Goal: Book appointment/travel/reservation

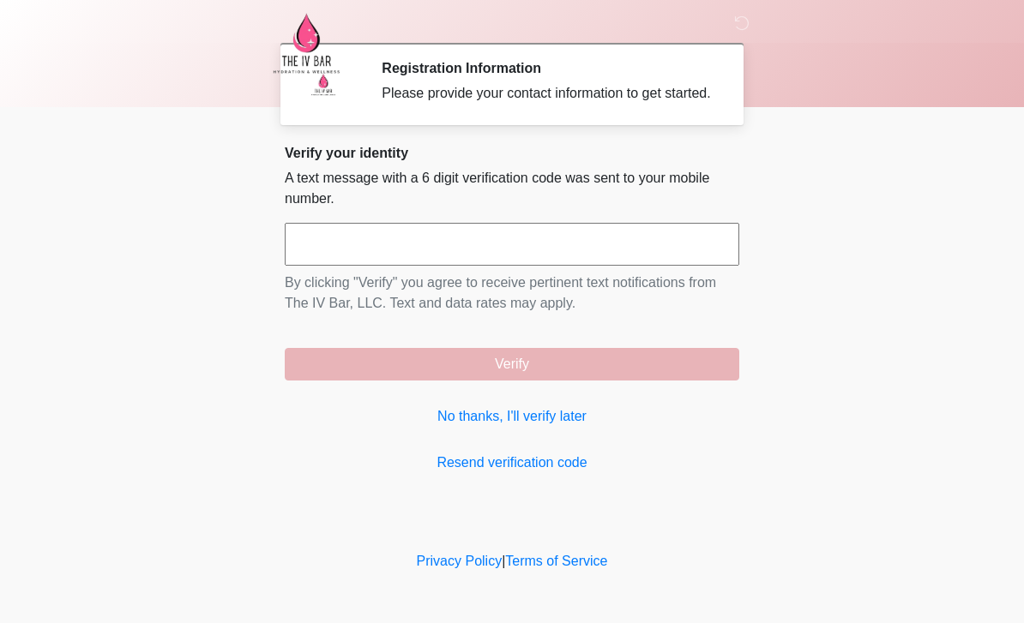
click at [447, 427] on link "No thanks, I'll verify later" at bounding box center [512, 416] width 454 height 21
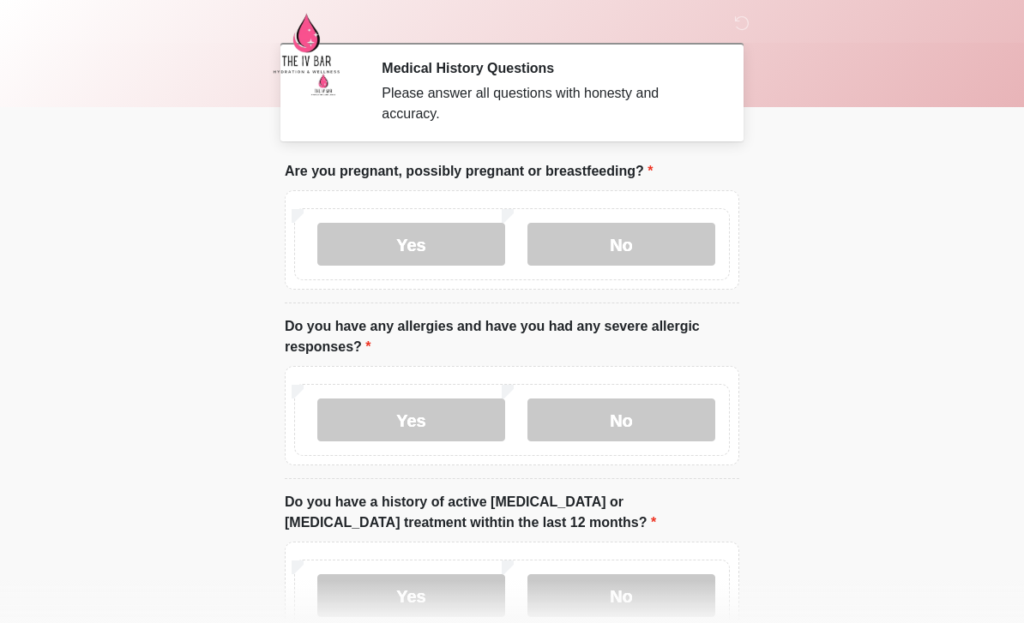
click at [681, 250] on label "No" at bounding box center [621, 244] width 188 height 43
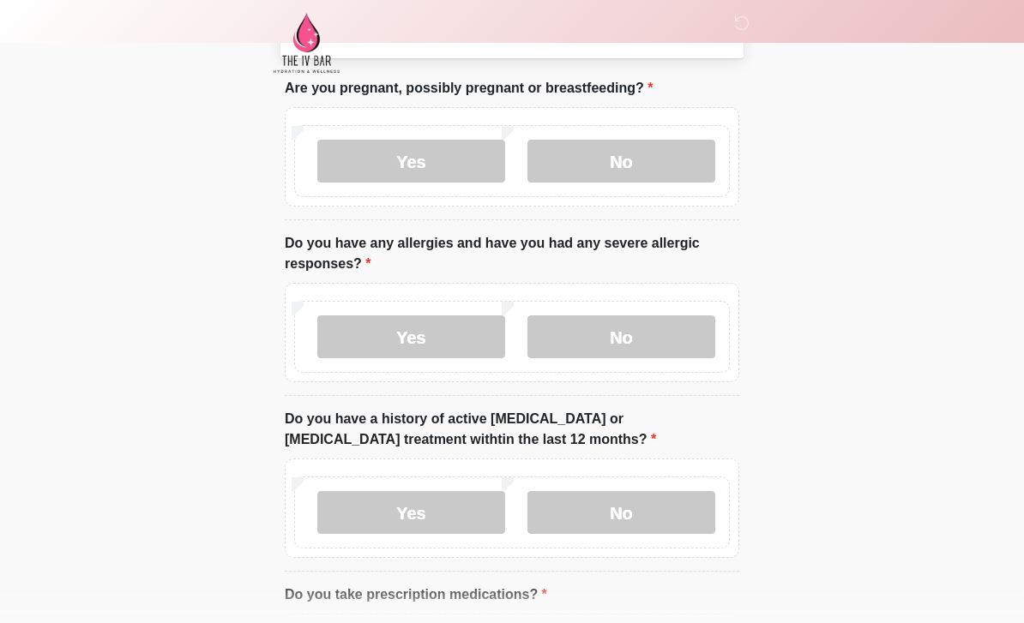
scroll to position [93, 0]
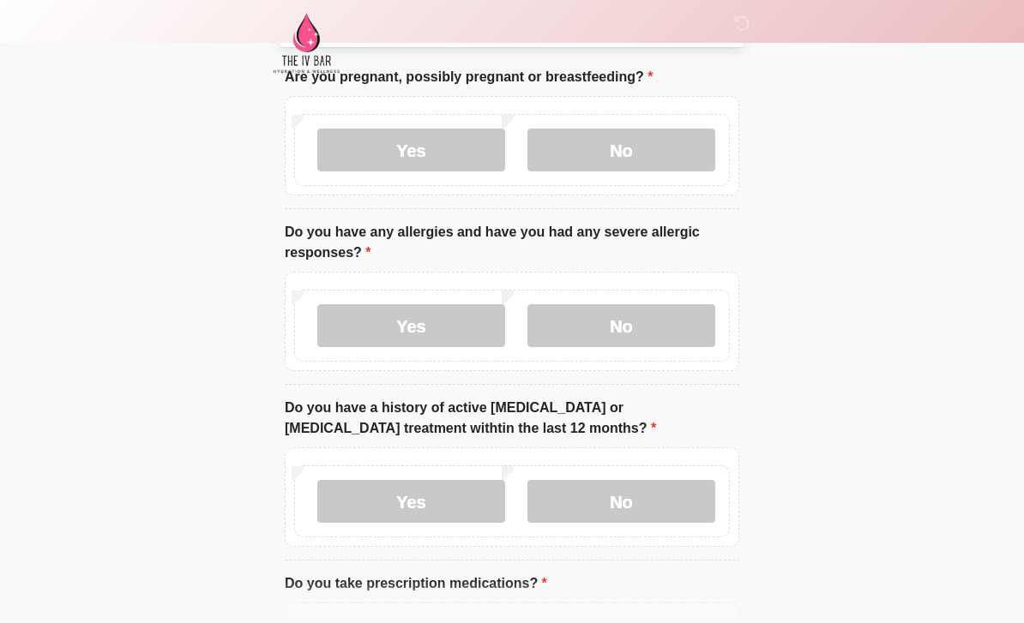
click at [675, 340] on label "No" at bounding box center [621, 326] width 188 height 43
click at [666, 502] on label "No" at bounding box center [621, 501] width 188 height 43
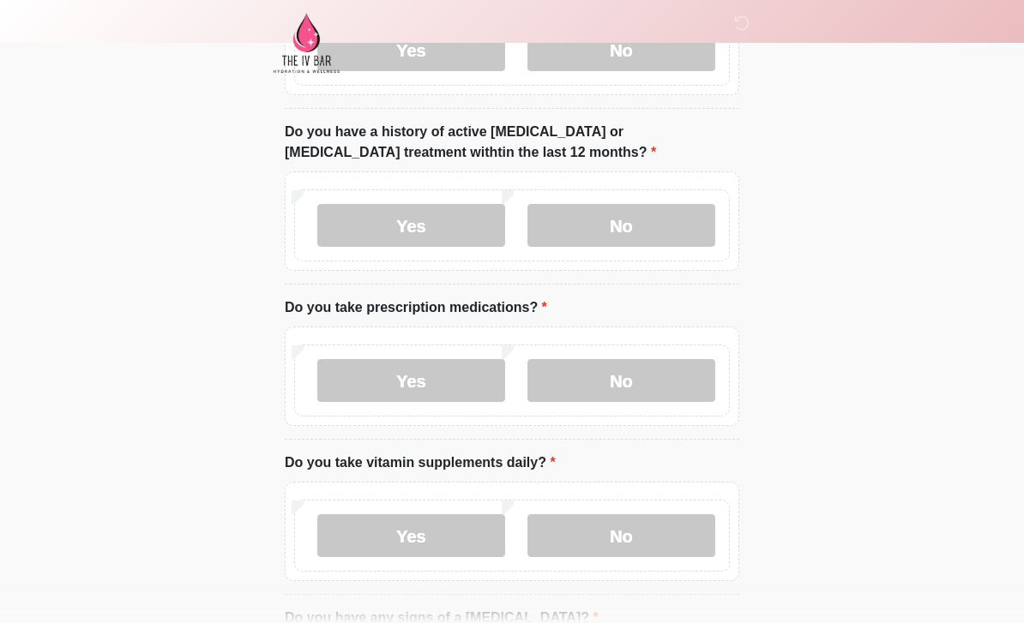
scroll to position [376, 0]
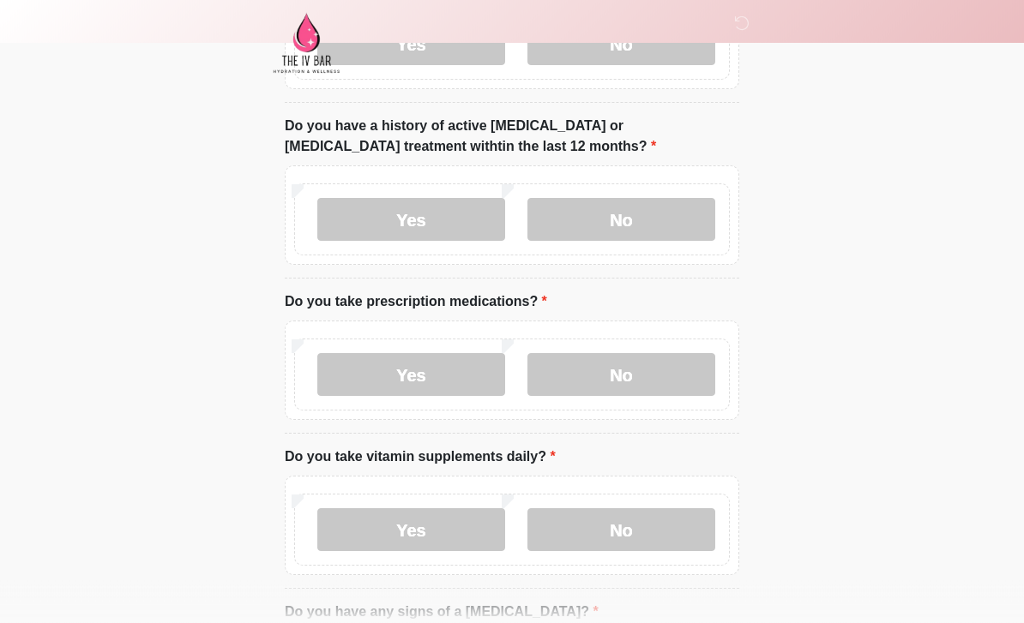
click at [659, 378] on label "No" at bounding box center [621, 375] width 188 height 43
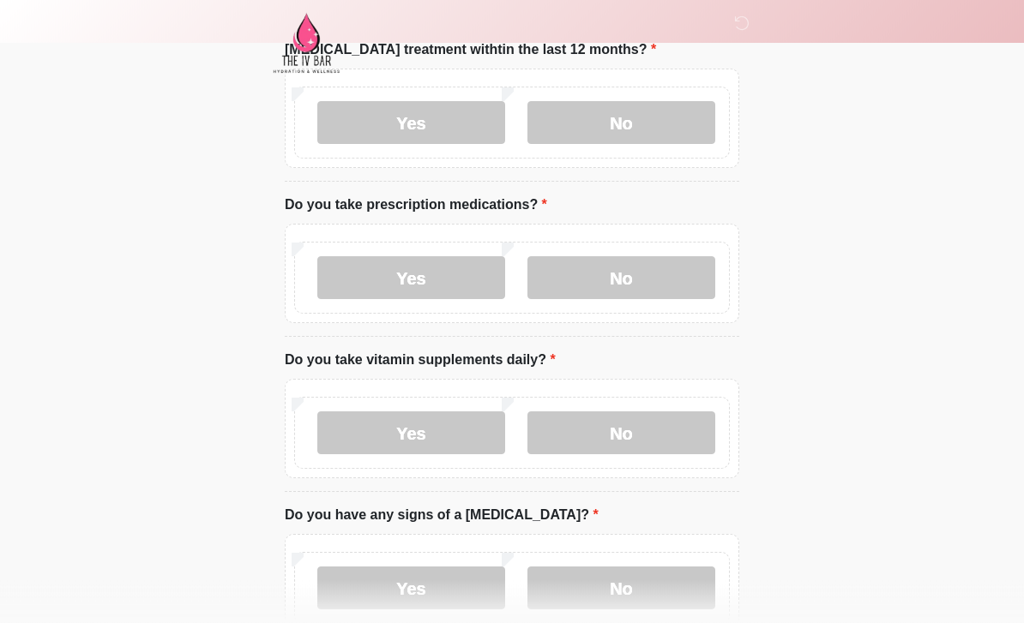
scroll to position [474, 0]
click at [631, 439] on label "No" at bounding box center [621, 432] width 188 height 43
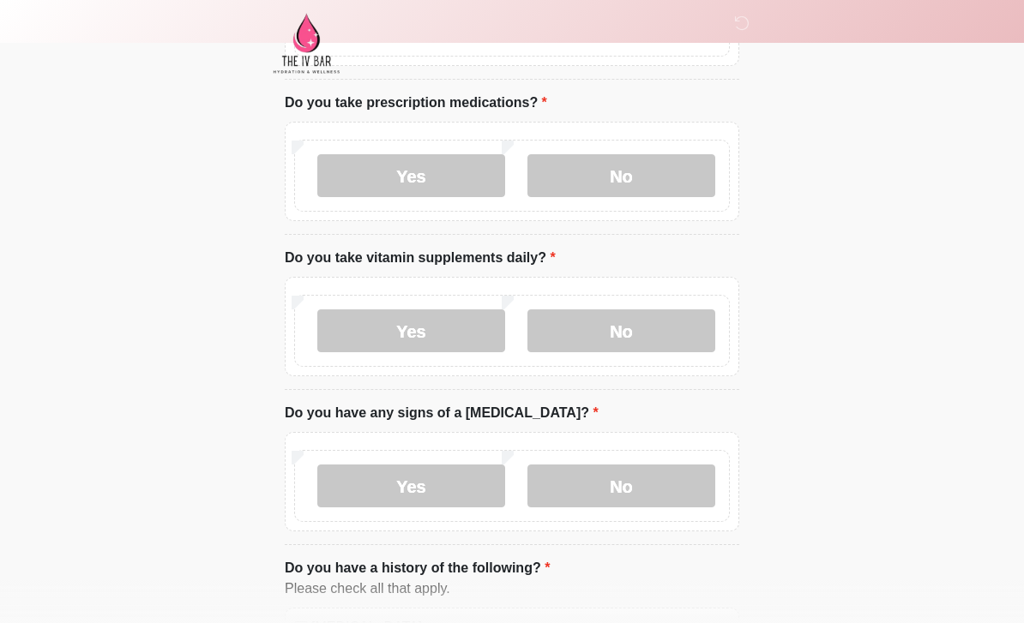
click at [663, 498] on label "No" at bounding box center [621, 486] width 188 height 43
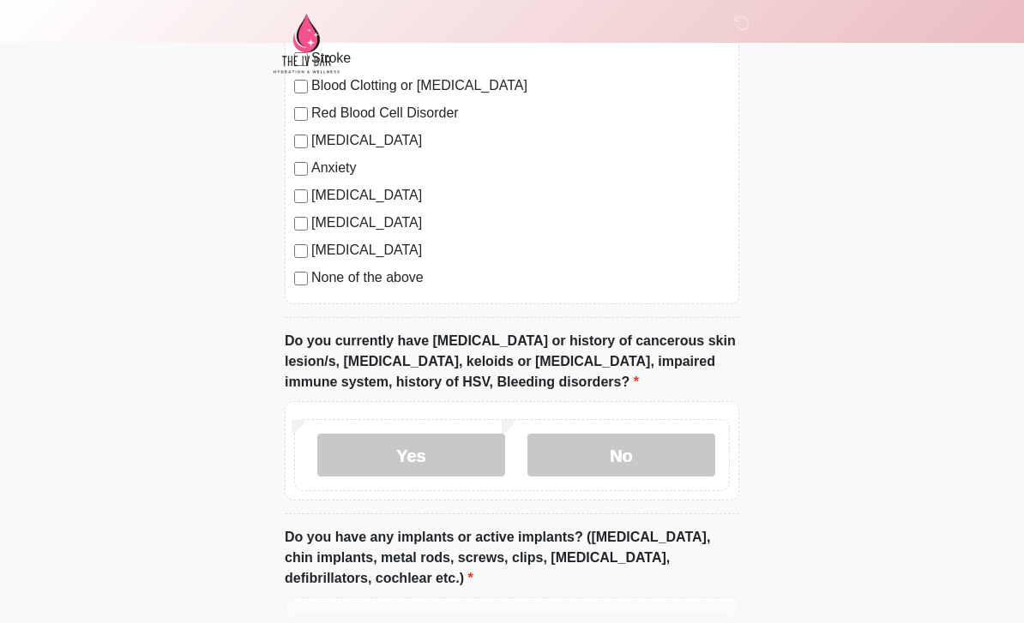
scroll to position [1250, 0]
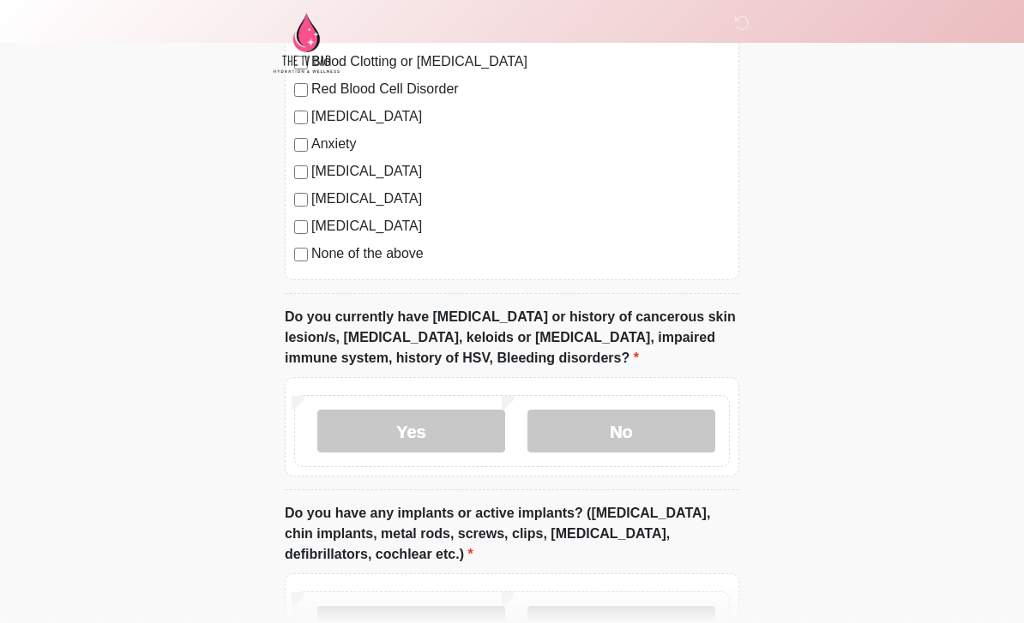
click at [658, 442] on label "No" at bounding box center [621, 432] width 188 height 43
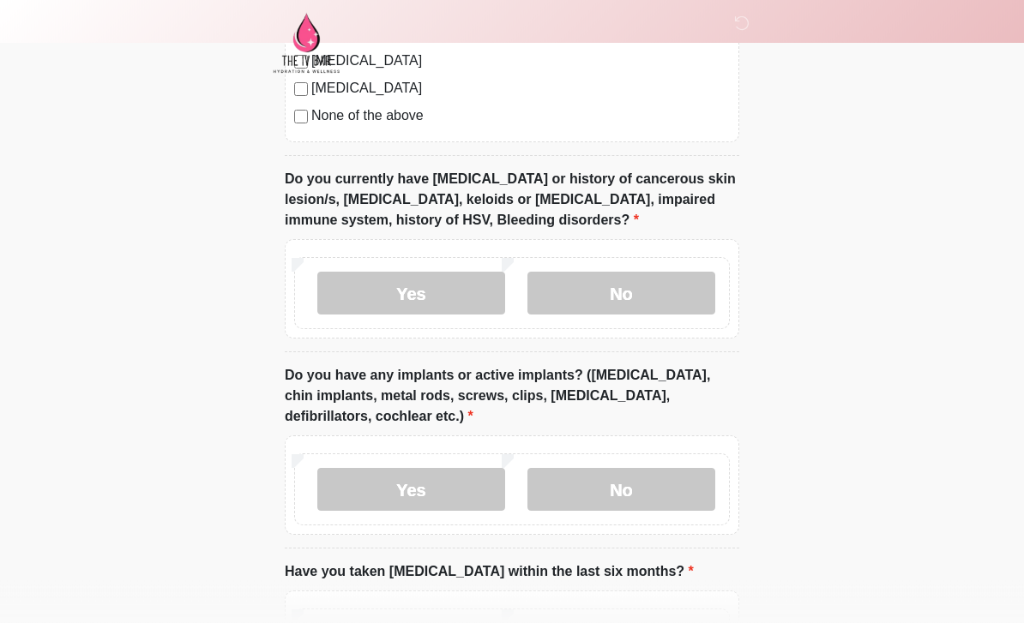
click at [659, 484] on label "No" at bounding box center [621, 490] width 188 height 43
click at [446, 491] on label "Yes" at bounding box center [411, 489] width 188 height 43
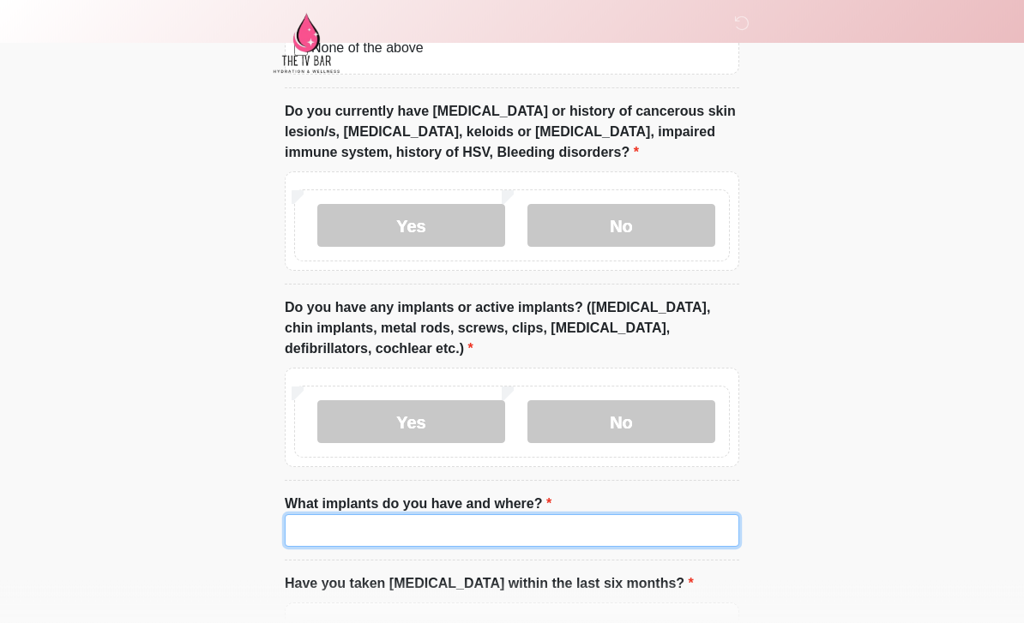
click at [675, 524] on input "What implants do you have and where?" at bounding box center [512, 531] width 454 height 33
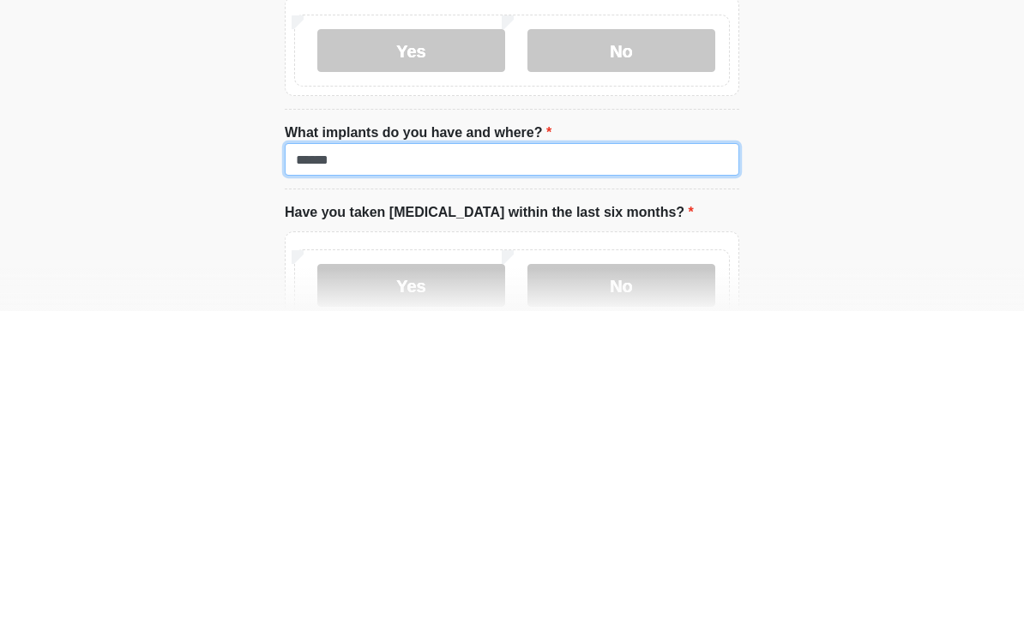
type input "******"
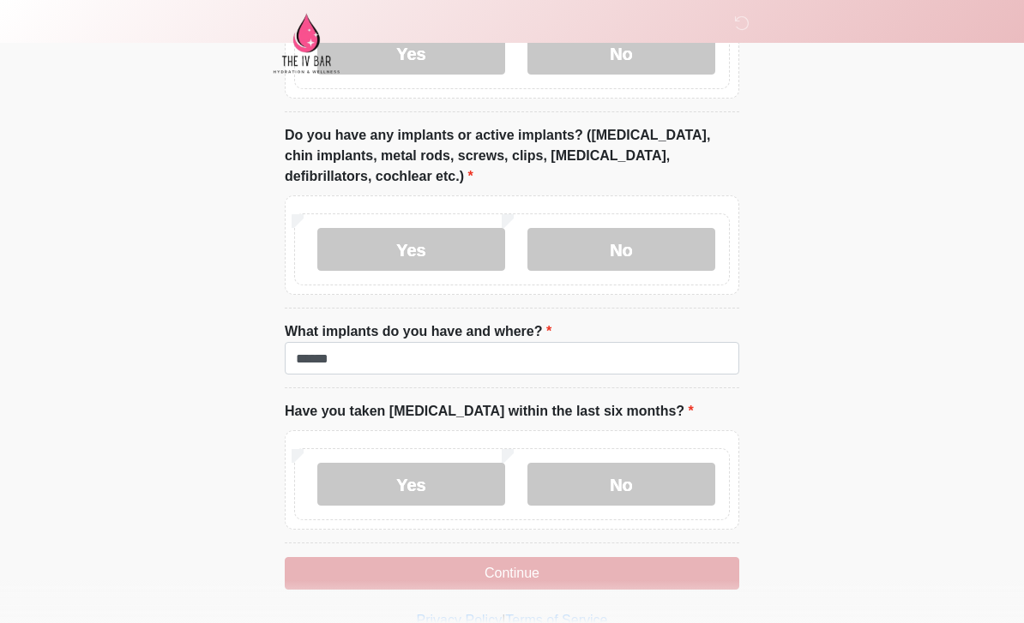
click at [661, 485] on label "No" at bounding box center [621, 484] width 188 height 43
click at [688, 574] on button "Continue" at bounding box center [512, 573] width 454 height 33
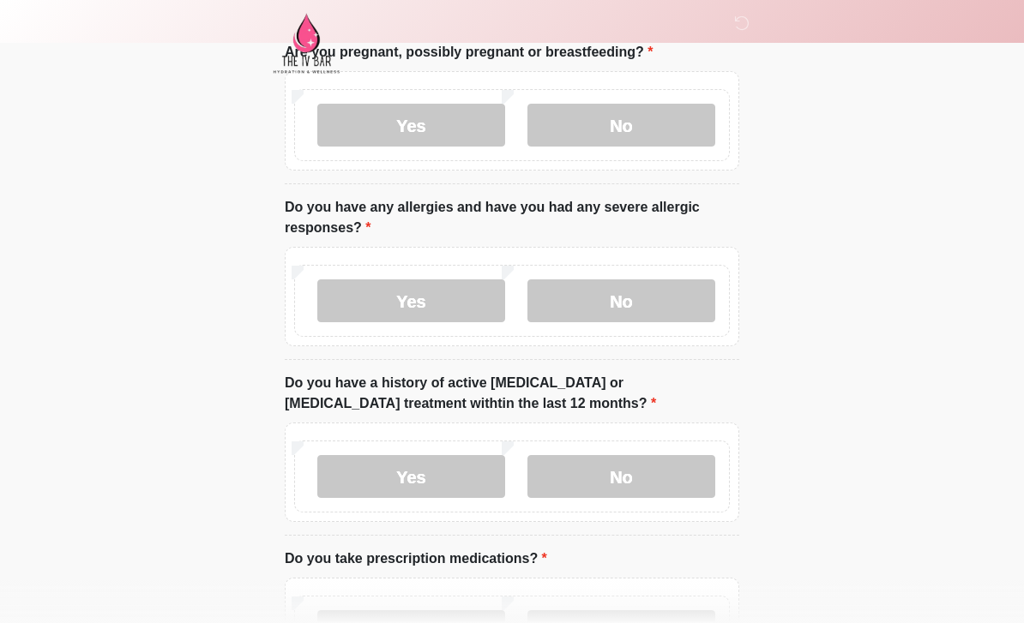
scroll to position [0, 0]
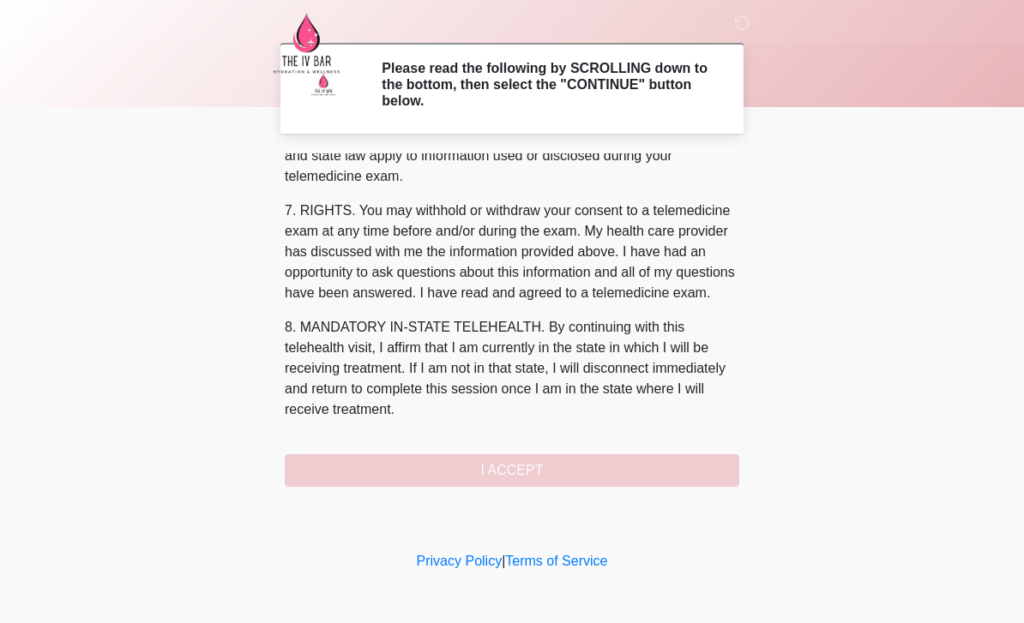
click at [567, 476] on button "I ACCEPT" at bounding box center [512, 470] width 454 height 33
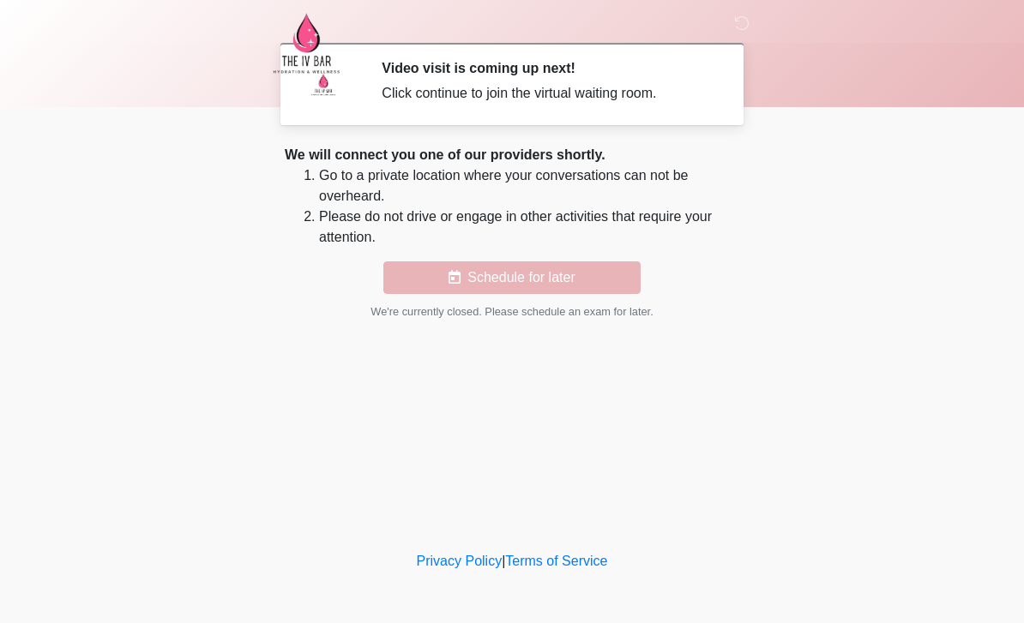
click at [540, 274] on button "Schedule for later" at bounding box center [511, 278] width 257 height 33
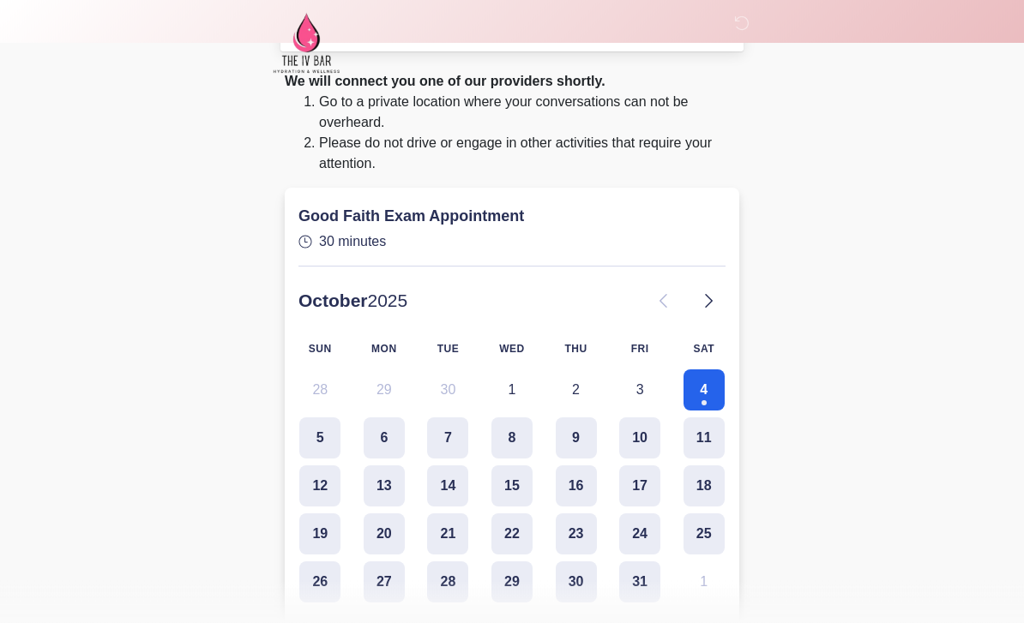
scroll to position [74, 0]
click at [700, 384] on button "4" at bounding box center [703, 390] width 41 height 41
click at [716, 405] on button "4" at bounding box center [703, 390] width 41 height 41
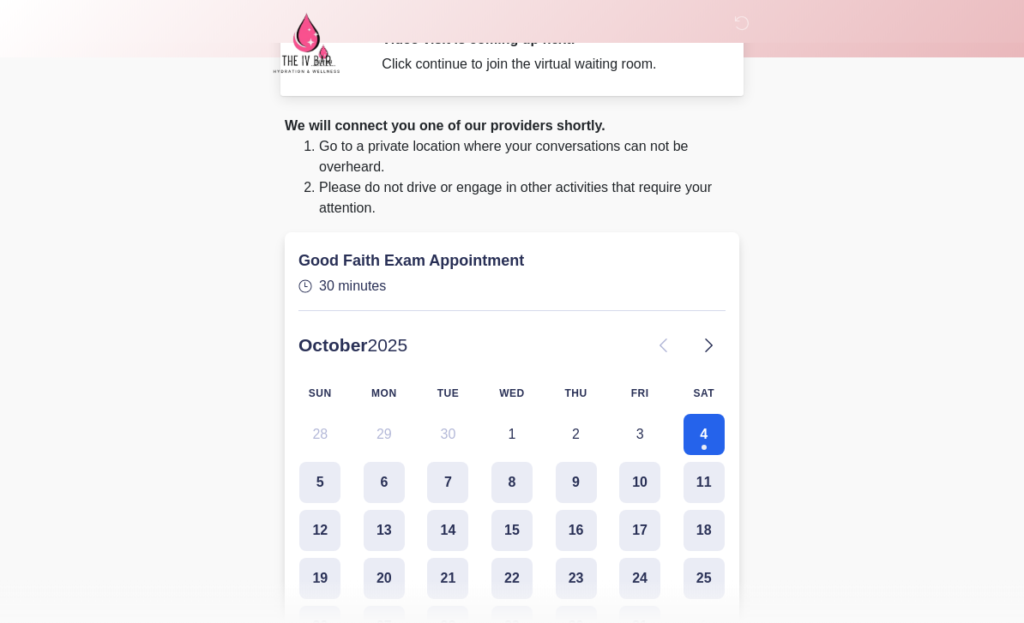
scroll to position [0, 0]
